Goal: Find specific page/section: Find specific page/section

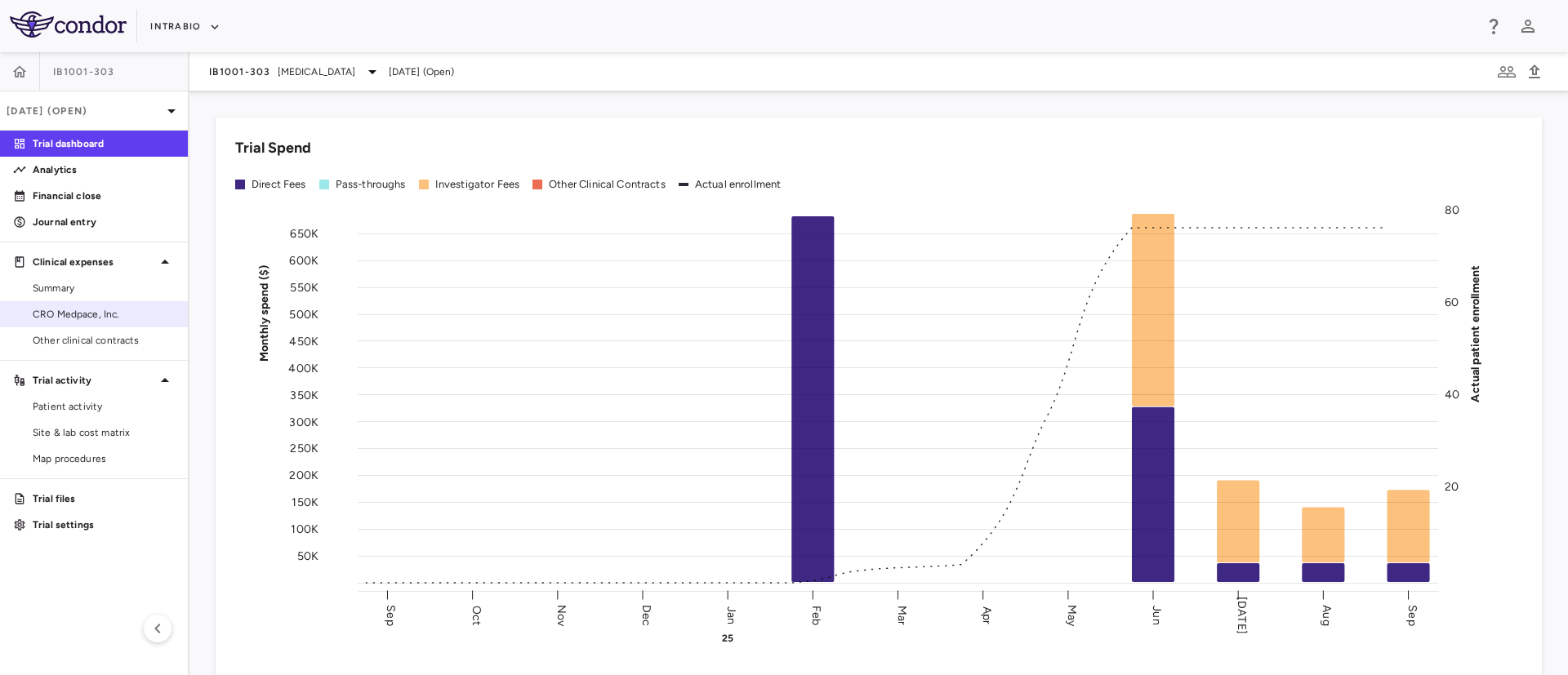
click at [105, 317] on span "CRO Medpace, Inc." at bounding box center [104, 314] width 142 height 15
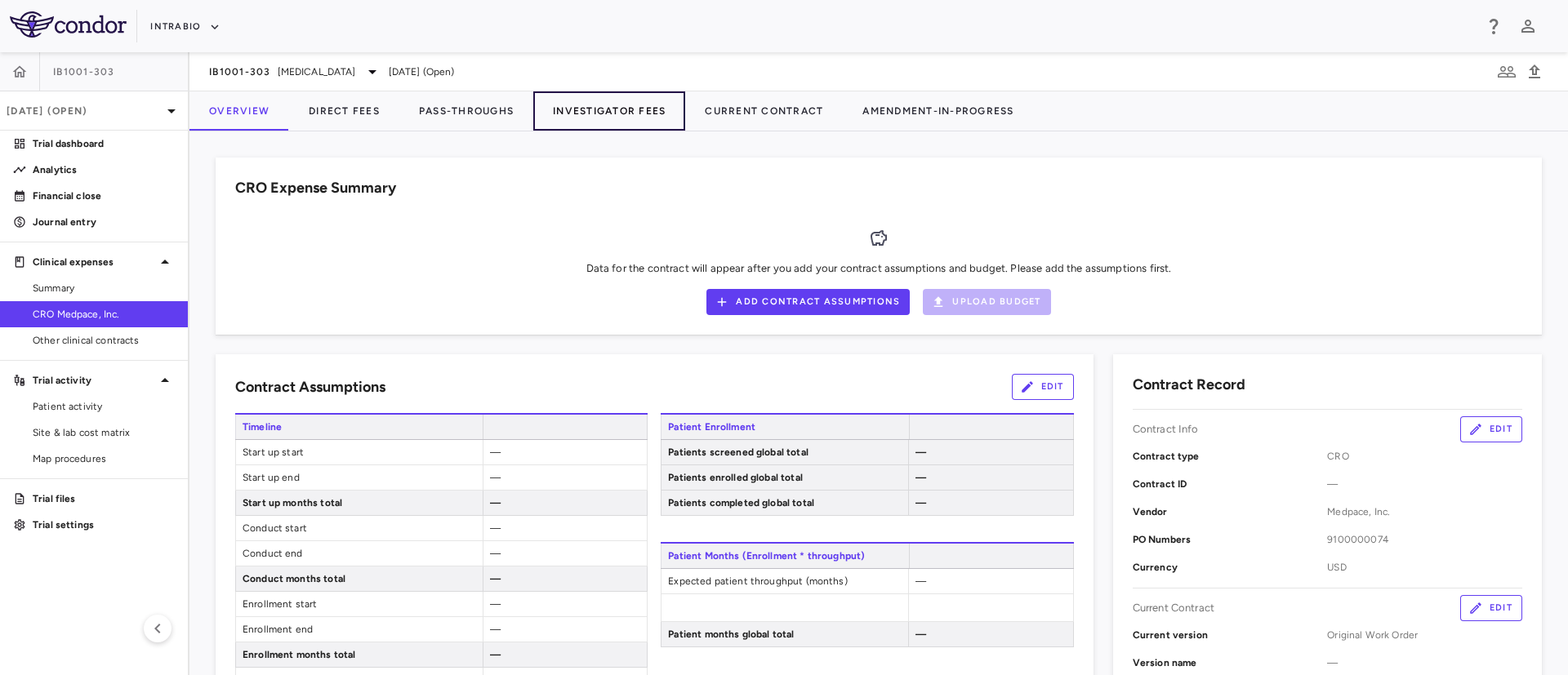
click at [599, 112] on button "Investigator Fees" at bounding box center [608, 111] width 152 height 40
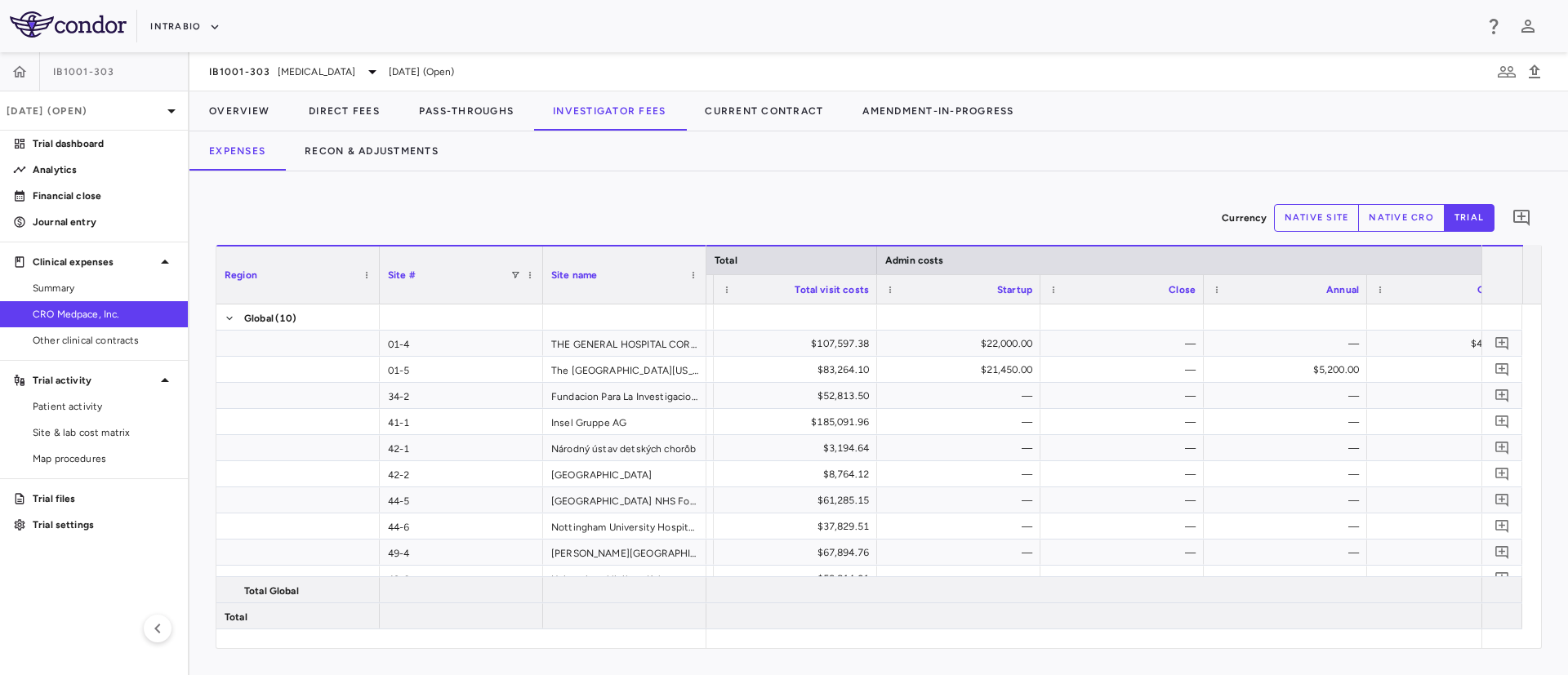
drag, startPoint x: 1519, startPoint y: 15, endPoint x: 1069, endPoint y: 167, distance: 475.0
click at [1069, 167] on div "Expenses Recon & Adjustments" at bounding box center [878, 152] width 1378 height 40
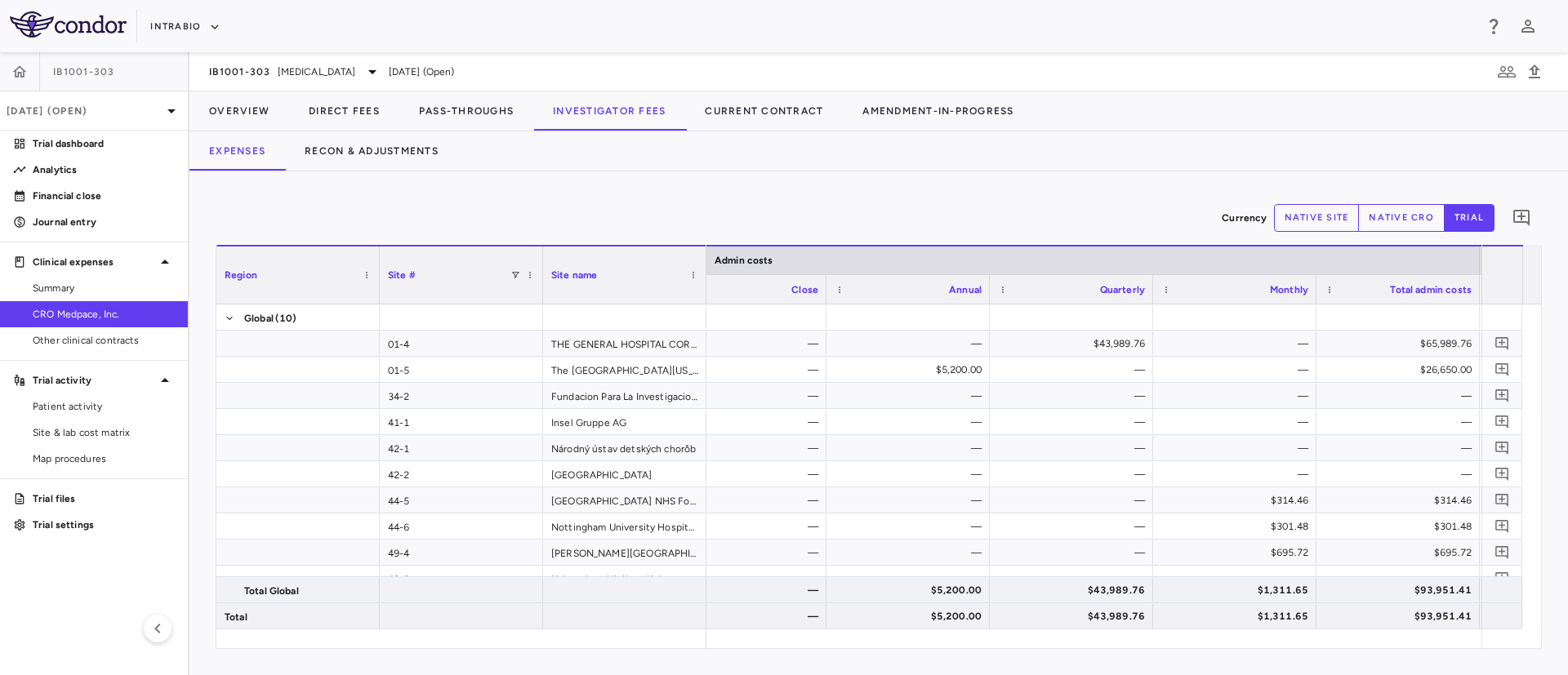
click at [1289, 200] on div "Currency native site native cro trial 0" at bounding box center [879, 217] width 1326 height 40
click at [1305, 214] on button "native site" at bounding box center [1316, 217] width 86 height 27
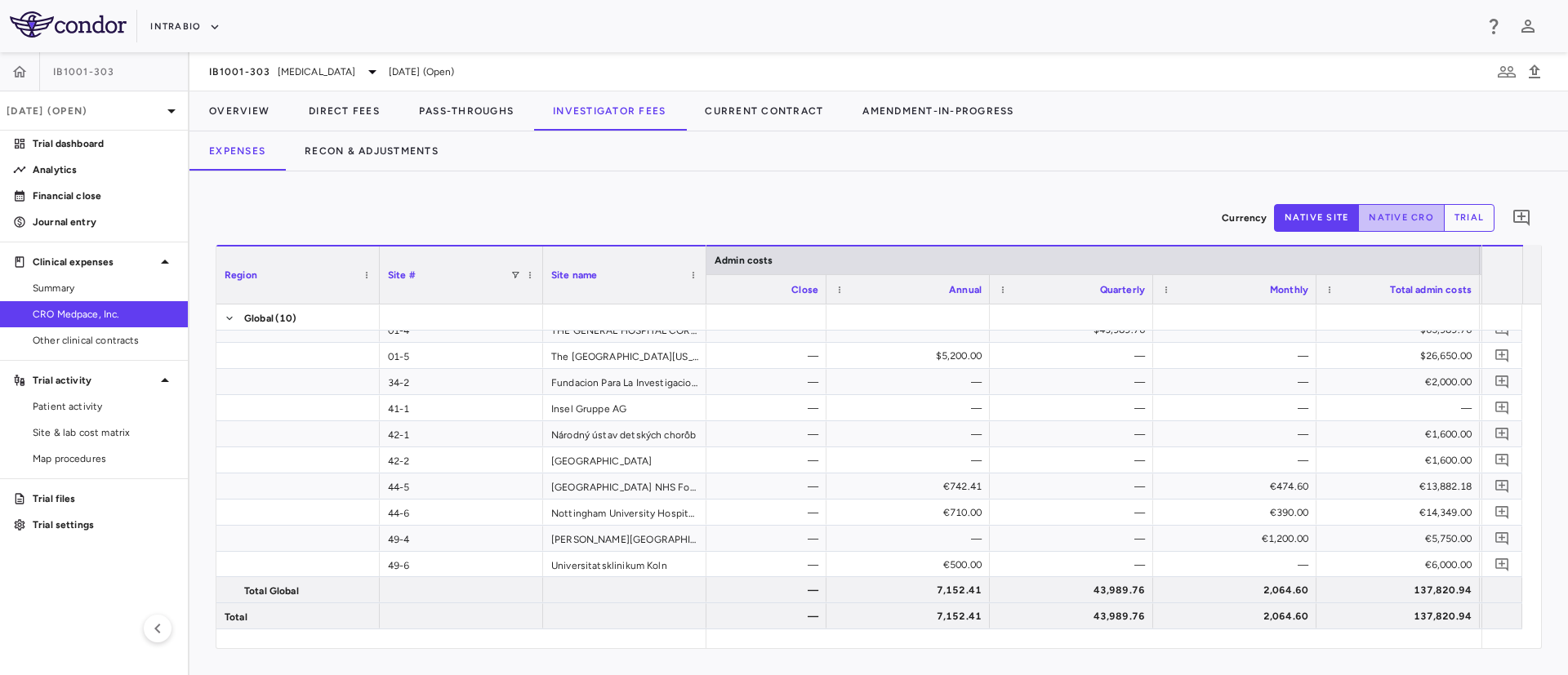
click at [1408, 217] on button "native cro" at bounding box center [1401, 217] width 87 height 27
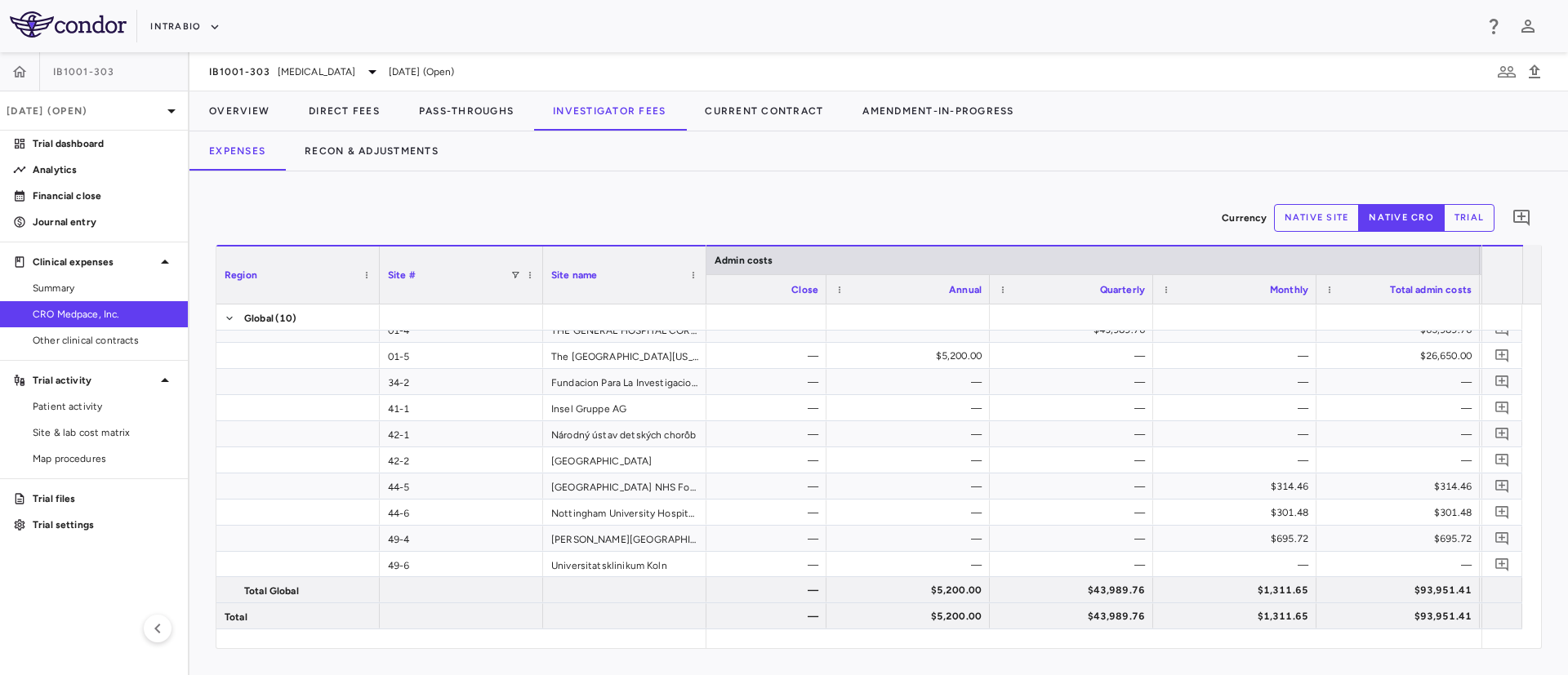
click at [1476, 218] on button "trial" at bounding box center [1469, 217] width 51 height 27
click at [1299, 224] on button "native site" at bounding box center [1316, 217] width 86 height 27
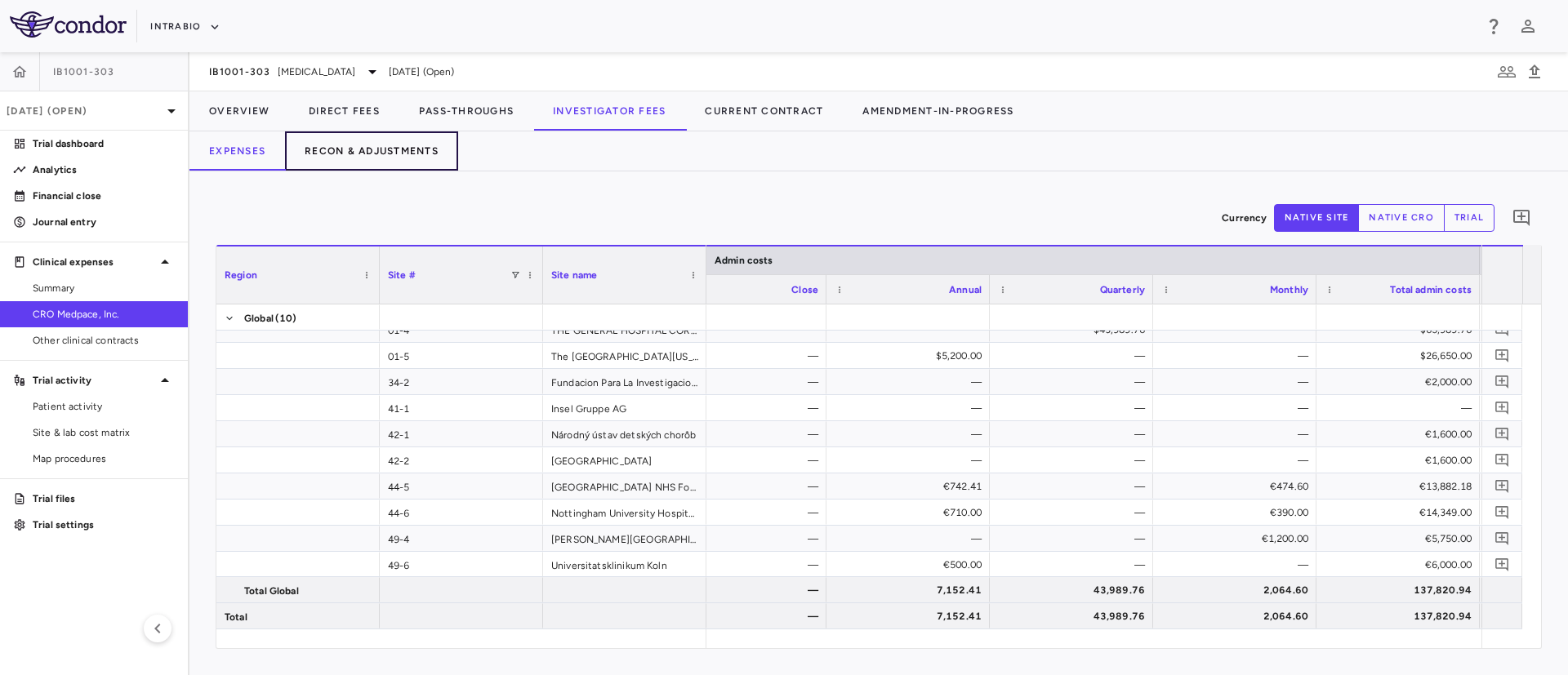
click at [355, 149] on button "Recon & Adjustments" at bounding box center [372, 152] width 173 height 40
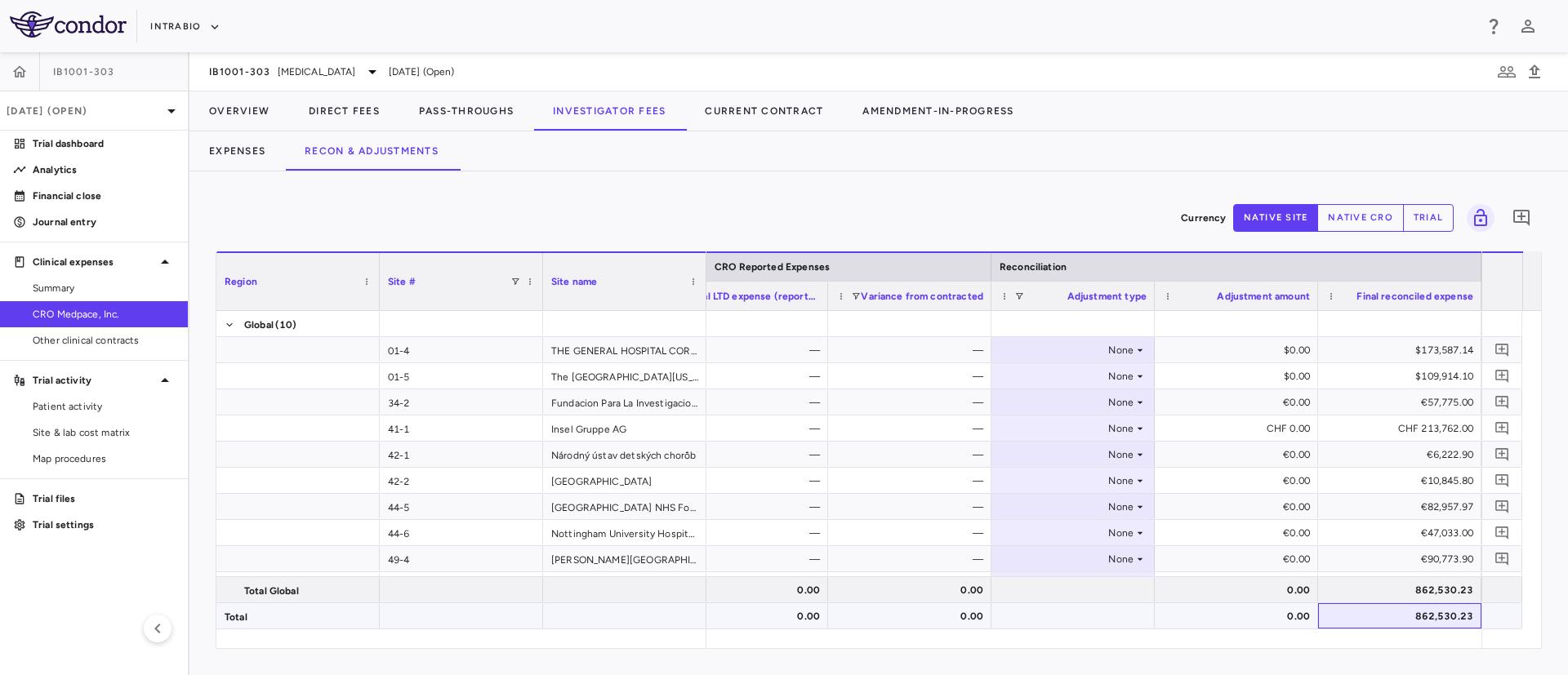
drag, startPoint x: 1379, startPoint y: 617, endPoint x: 1430, endPoint y: 617, distance: 51.0
click at [1430, 617] on div "862,530.23" at bounding box center [1402, 617] width 140 height 26
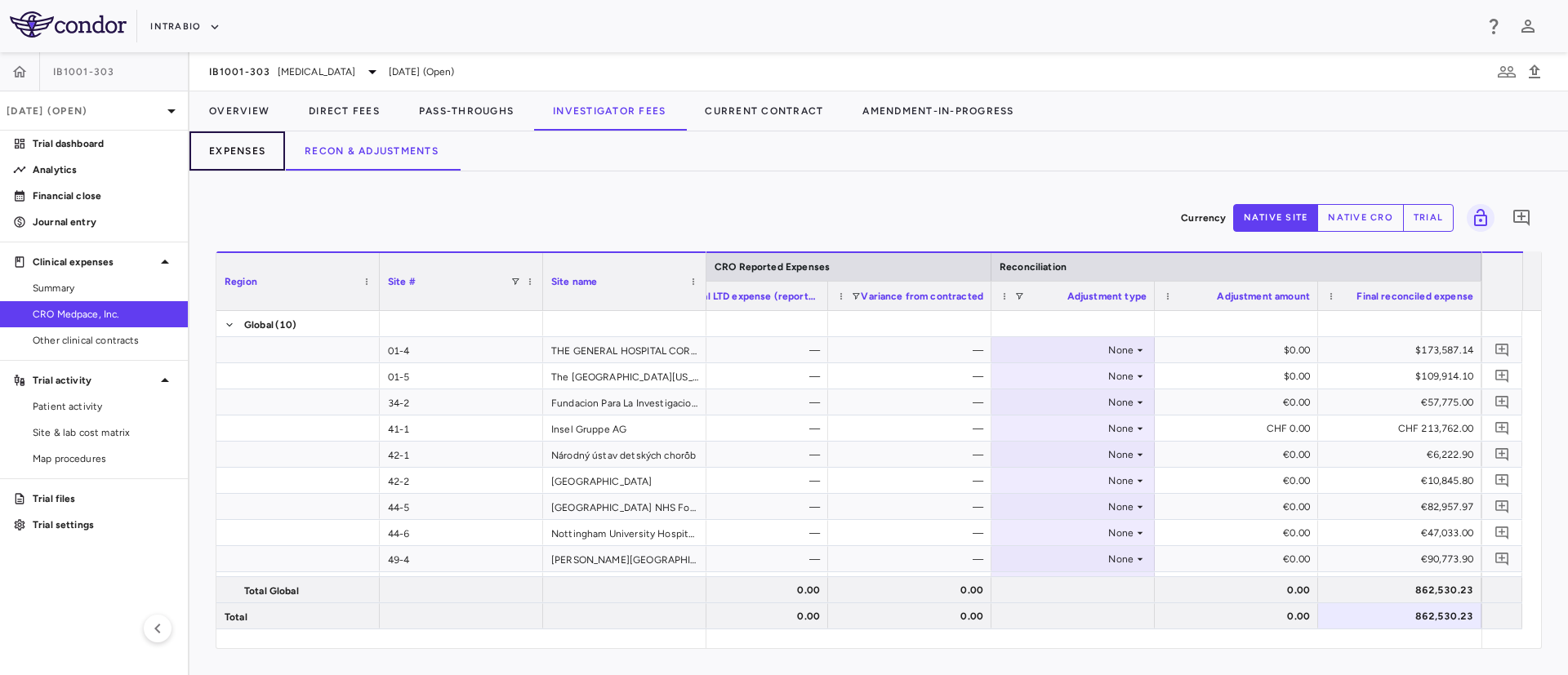
click at [236, 144] on button "Expenses" at bounding box center [236, 152] width 95 height 40
